Goal: Find specific page/section: Find specific page/section

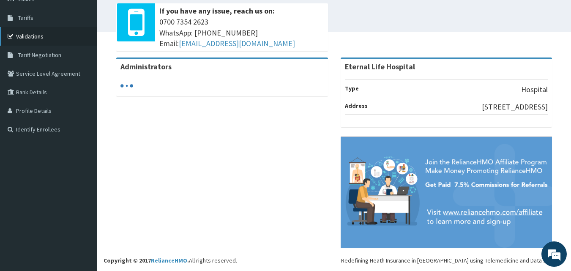
click at [21, 43] on link "Validations" at bounding box center [48, 36] width 97 height 19
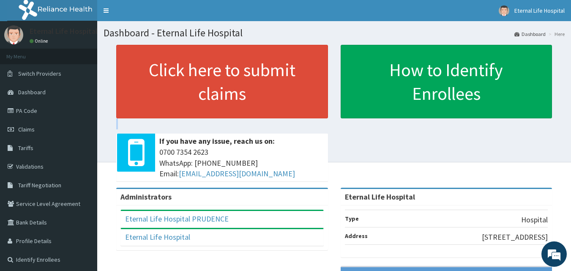
drag, startPoint x: 337, startPoint y: 153, endPoint x: 263, endPoint y: 121, distance: 80.4
click at [263, 121] on div "Click here to submit claims If you have any issue, reach us on: 0700 7354 2623 …" at bounding box center [334, 116] width 461 height 143
click at [41, 111] on link "PA Code" at bounding box center [48, 110] width 97 height 19
